Goal: Task Accomplishment & Management: Manage account settings

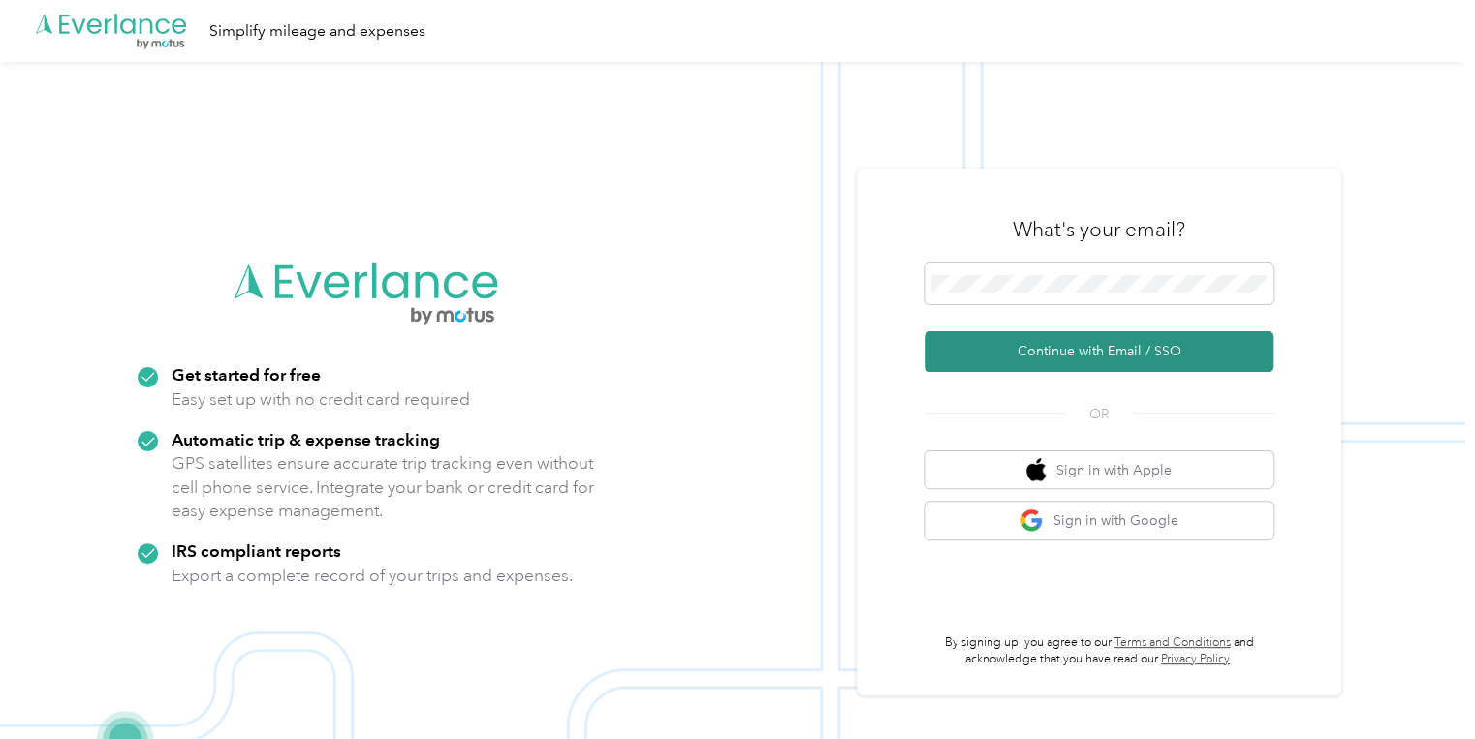
click at [1059, 349] on button "Continue with Email / SSO" at bounding box center [1099, 351] width 349 height 41
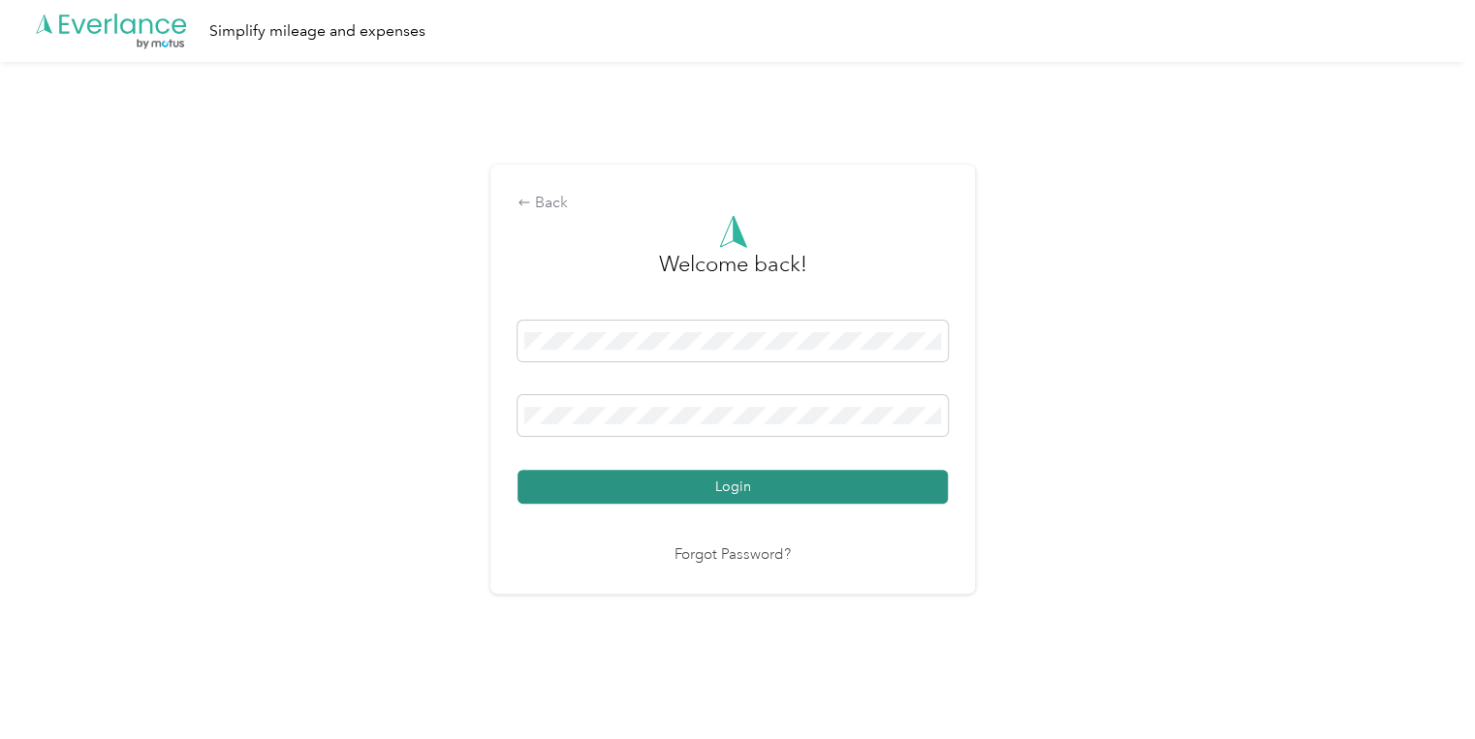
click at [857, 473] on button "Login" at bounding box center [732, 487] width 430 height 34
